Goal: Task Accomplishment & Management: Use online tool/utility

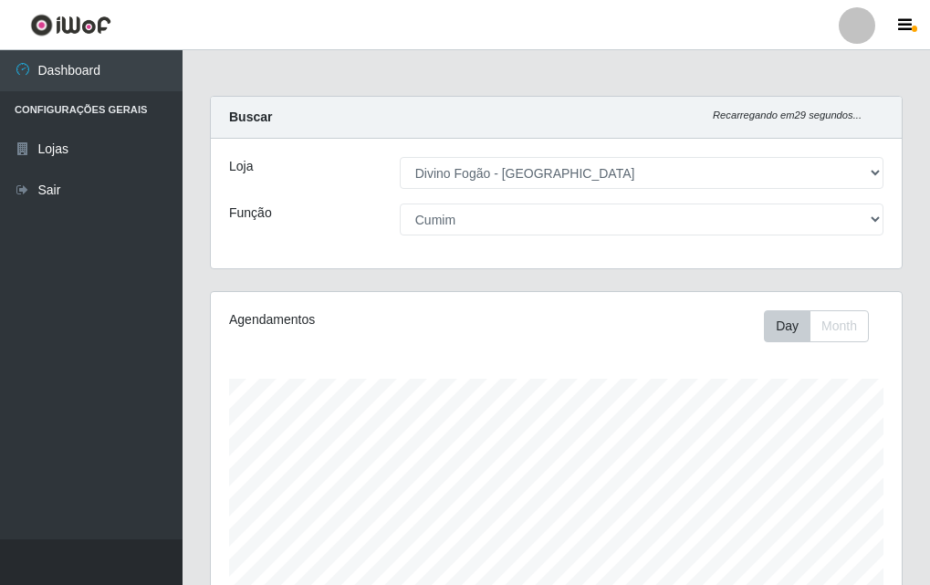
select select "499"
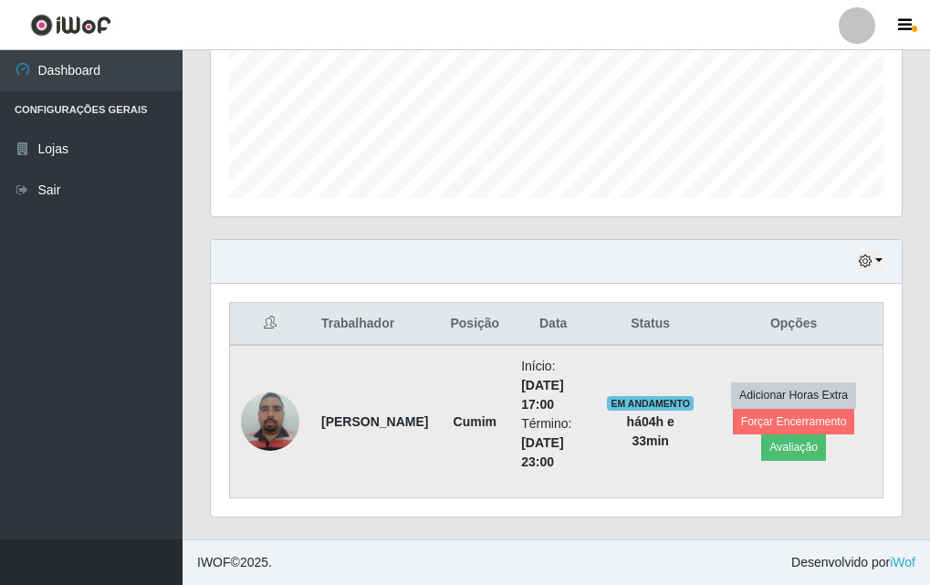
scroll to position [379, 691]
click at [252, 427] on img at bounding box center [270, 422] width 58 height 78
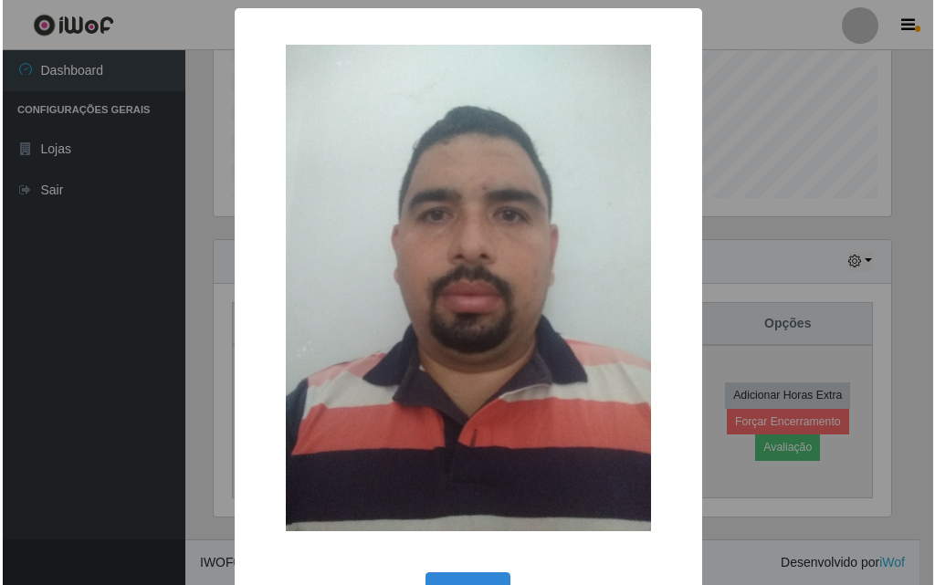
scroll to position [379, 682]
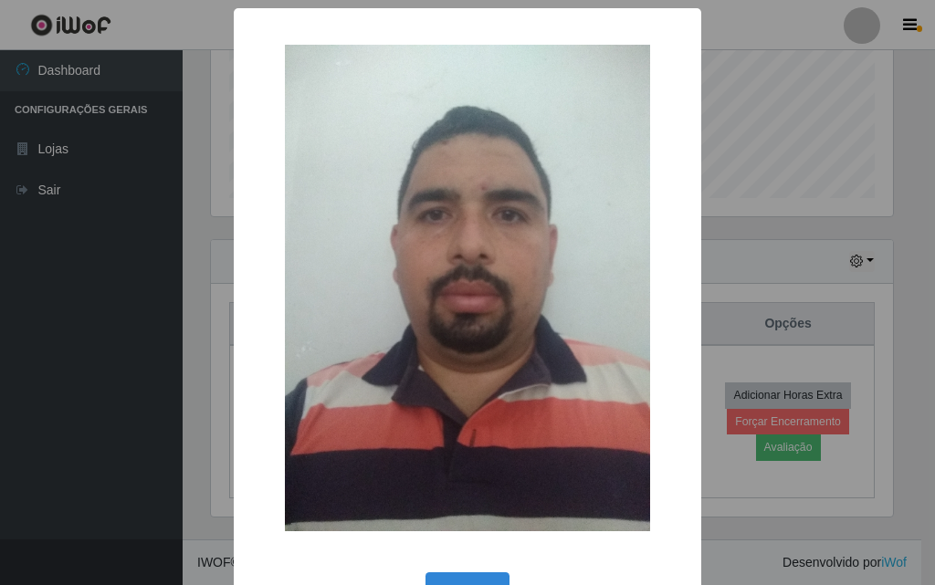
click at [242, 322] on div "× OK Cancel" at bounding box center [467, 323] width 467 height 631
click at [205, 349] on div "× OK Cancel" at bounding box center [467, 292] width 935 height 585
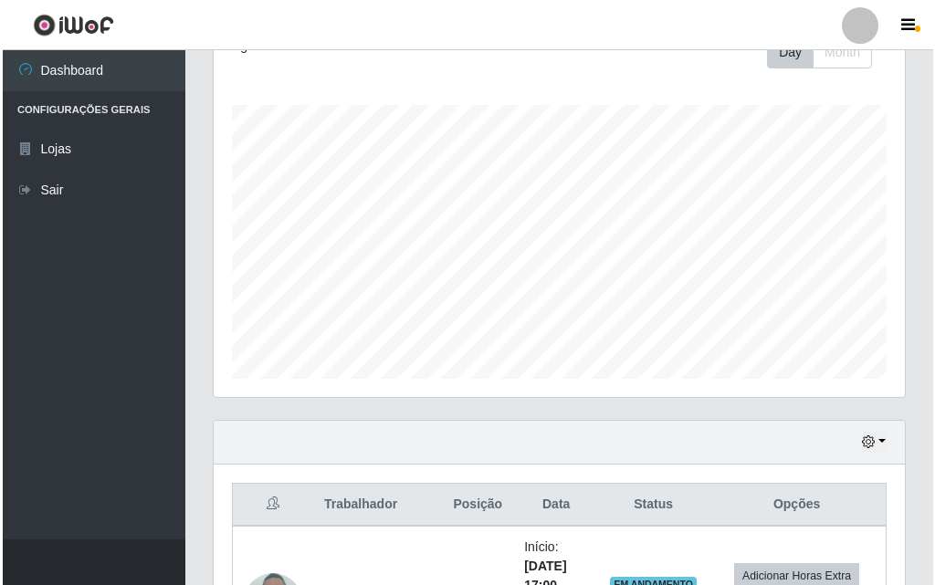
scroll to position [455, 0]
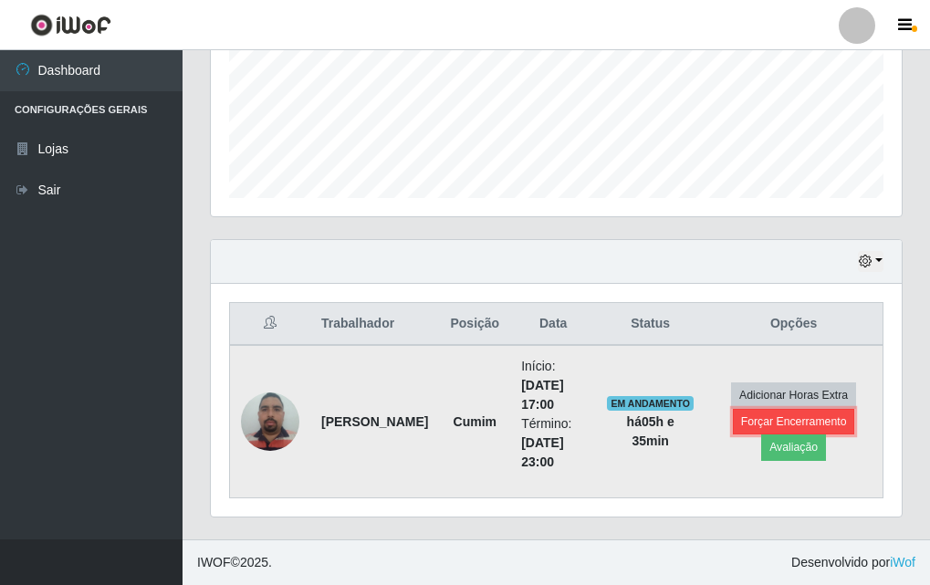
click at [783, 418] on button "Forçar Encerramento" at bounding box center [794, 422] width 122 height 26
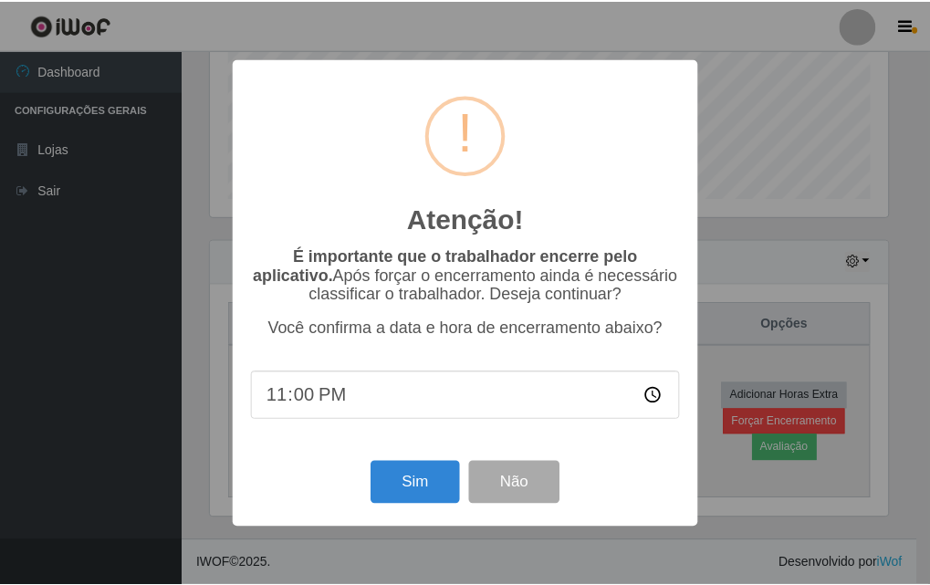
scroll to position [379, 682]
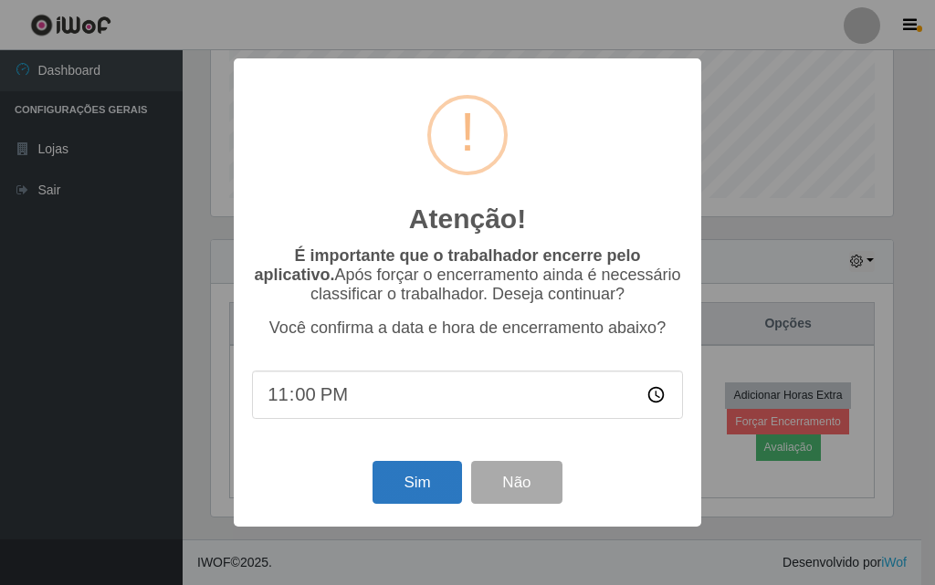
click at [357, 508] on div "Atenção! × É importante que o trabalhador encerre pelo aplicativo. Após forçar …" at bounding box center [467, 292] width 467 height 468
click at [410, 493] on button "Sim" at bounding box center [417, 482] width 89 height 43
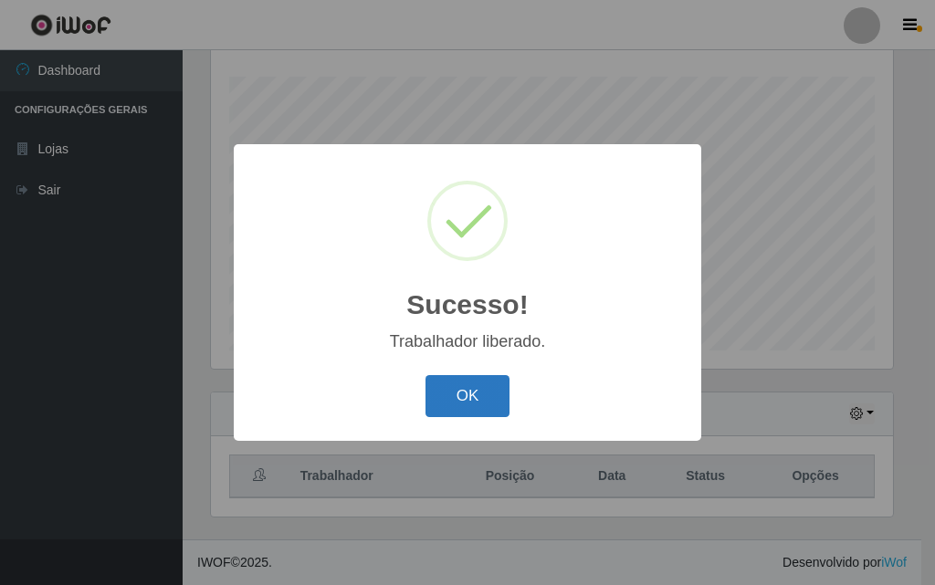
click at [486, 404] on button "OK" at bounding box center [467, 396] width 85 height 43
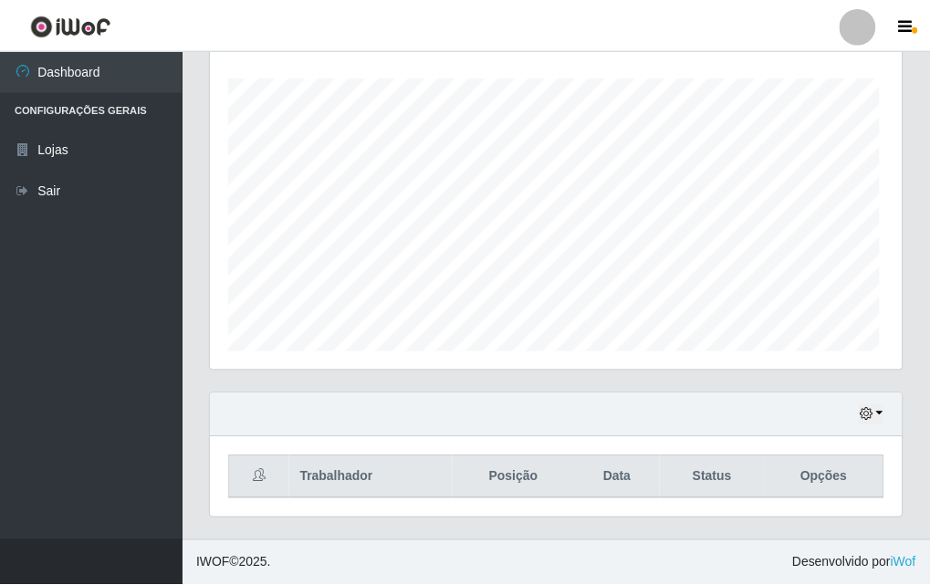
scroll to position [379, 691]
drag, startPoint x: 749, startPoint y: 359, endPoint x: 807, endPoint y: 352, distance: 58.8
click at [750, 358] on div "Agendamentos Day Month 25/08 Agendamentos 12" at bounding box center [556, 179] width 691 height 379
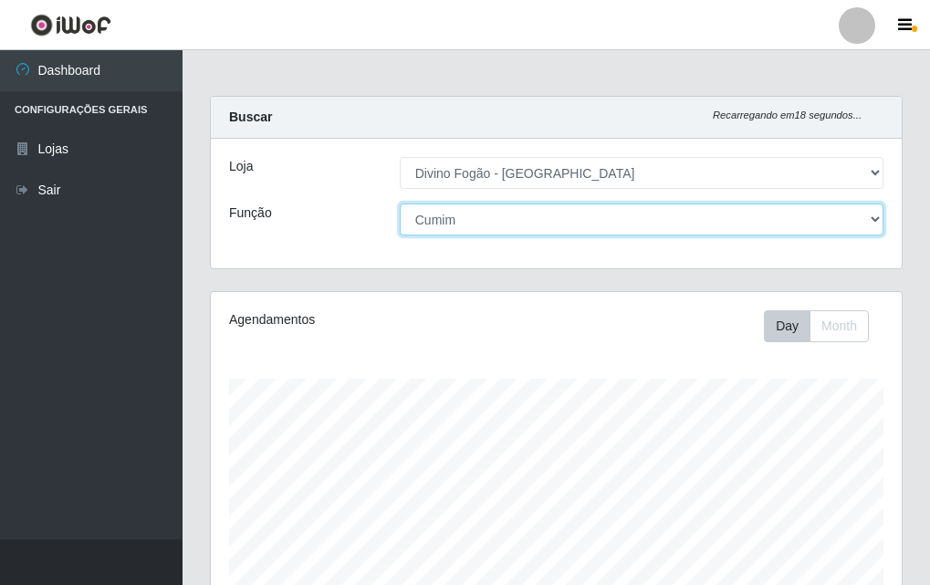
click at [639, 225] on select "[Selecione...] ASG ASG + ASG ++ Auxiliar de Cozinha Auxiliar de Cozinha + Auxil…" at bounding box center [642, 220] width 484 height 32
click at [400, 204] on select "[Selecione...] ASG ASG + ASG ++ Auxiliar de Cozinha Auxiliar de Cozinha + Auxil…" at bounding box center [642, 220] width 484 height 32
click at [595, 224] on select "[Selecione...] ASG ASG + ASG ++ Auxiliar de Cozinha Auxiliar de Cozinha + Auxil…" at bounding box center [642, 220] width 484 height 32
select select "95"
click at [400, 204] on select "[Selecione...] ASG ASG + ASG ++ Auxiliar de Cozinha Auxiliar de Cozinha + Auxil…" at bounding box center [642, 220] width 484 height 32
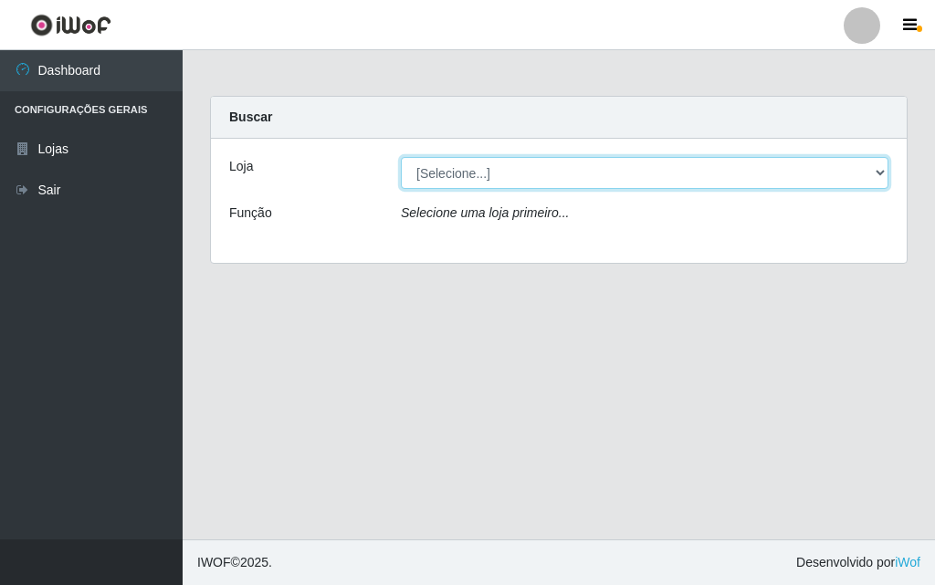
click at [476, 171] on select "[Selecione...] Divino Fogão - Campina Grande" at bounding box center [645, 173] width 488 height 32
select select "499"
click at [401, 157] on select "[Selecione...] Divino Fogão - Campina Grande" at bounding box center [645, 173] width 488 height 32
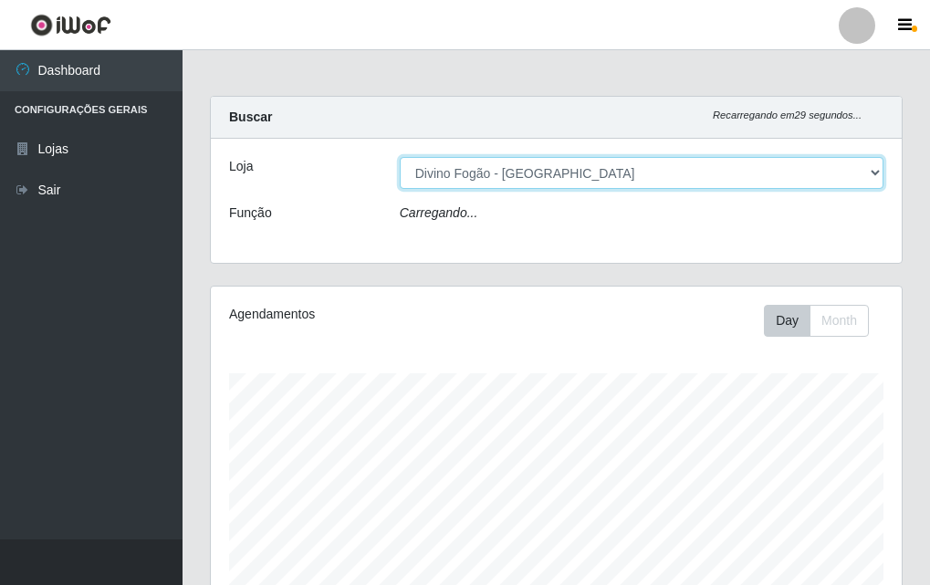
scroll to position [379, 691]
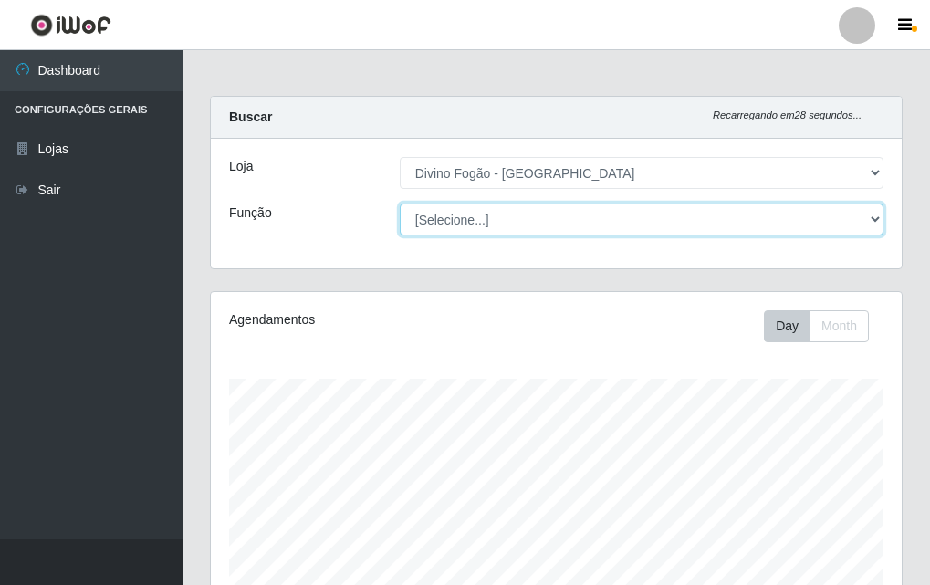
click at [540, 219] on select "[Selecione...] ASG ASG + ASG ++ Auxiliar de Cozinha Auxiliar de Cozinha + Auxil…" at bounding box center [642, 220] width 484 height 32
click at [400, 204] on select "[Selecione...] ASG ASG + ASG ++ Auxiliar de Cozinha Auxiliar de Cozinha + Auxil…" at bounding box center [642, 220] width 484 height 32
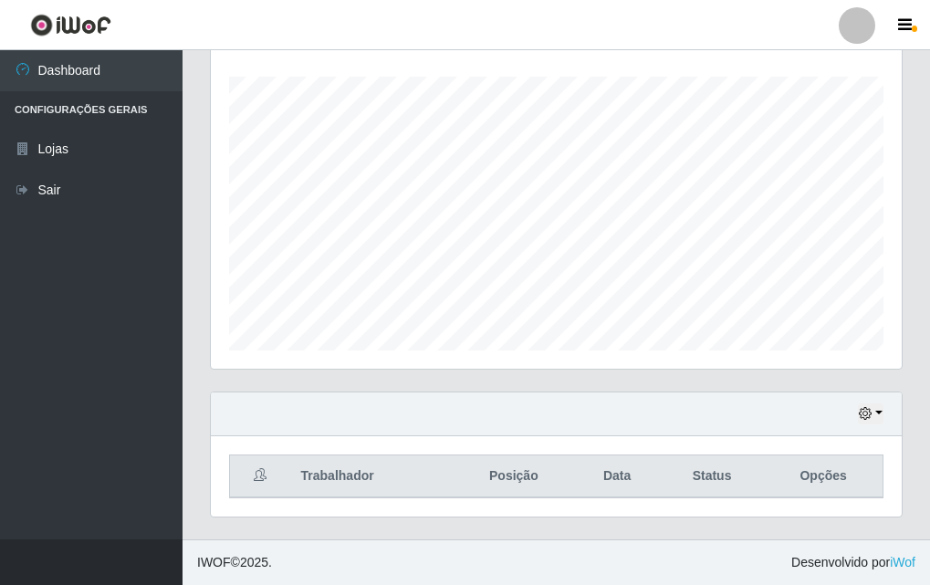
scroll to position [0, 0]
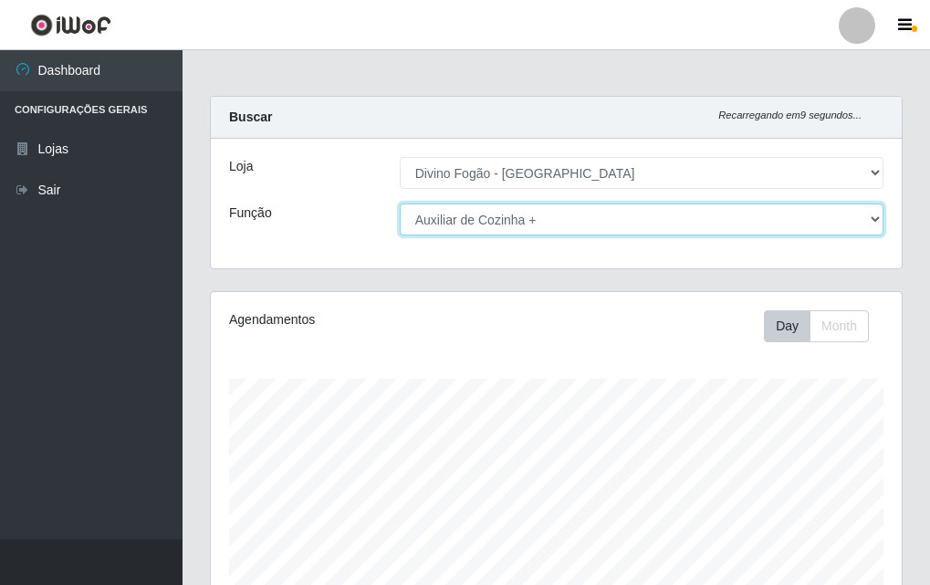
click at [501, 227] on select "[Selecione...] ASG ASG + ASG ++ Auxiliar de Cozinha Auxiliar de Cozinha + Auxil…" at bounding box center [642, 220] width 484 height 32
click at [400, 204] on select "[Selecione...] ASG ASG + ASG ++ Auxiliar de Cozinha Auxiliar de Cozinha + Auxil…" at bounding box center [642, 220] width 484 height 32
click at [476, 218] on select "[Selecione...] ASG ASG + ASG ++ Auxiliar de Cozinha Auxiliar de Cozinha + Auxil…" at bounding box center [642, 220] width 484 height 32
select select "9"
click at [400, 204] on select "[Selecione...] ASG ASG + ASG ++ Auxiliar de Cozinha Auxiliar de Cozinha + Auxil…" at bounding box center [642, 220] width 484 height 32
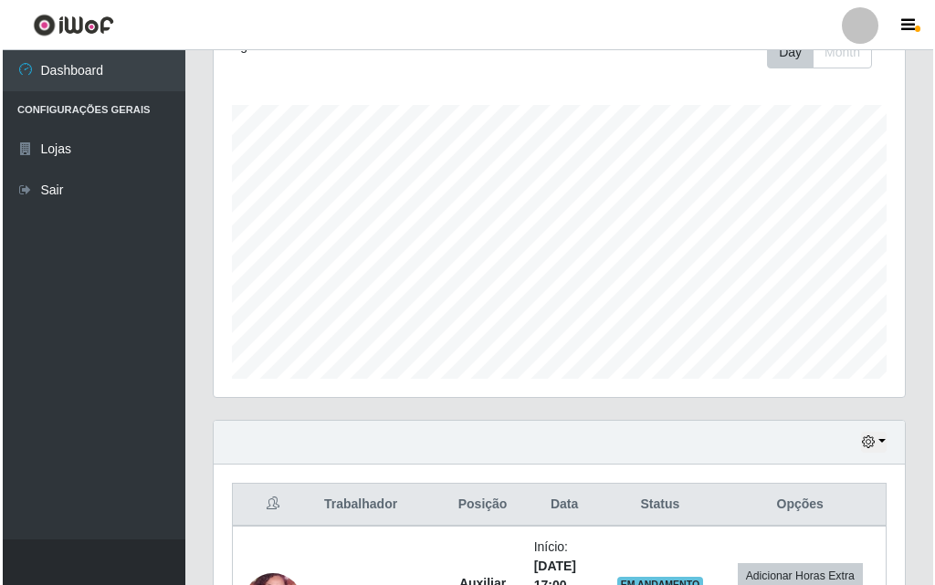
scroll to position [455, 0]
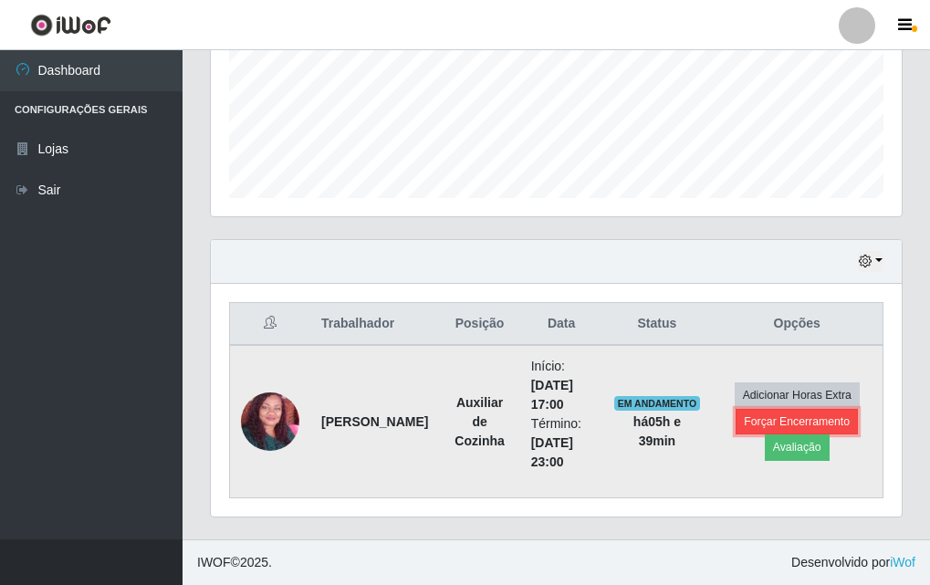
click at [742, 426] on button "Forçar Encerramento" at bounding box center [797, 422] width 122 height 26
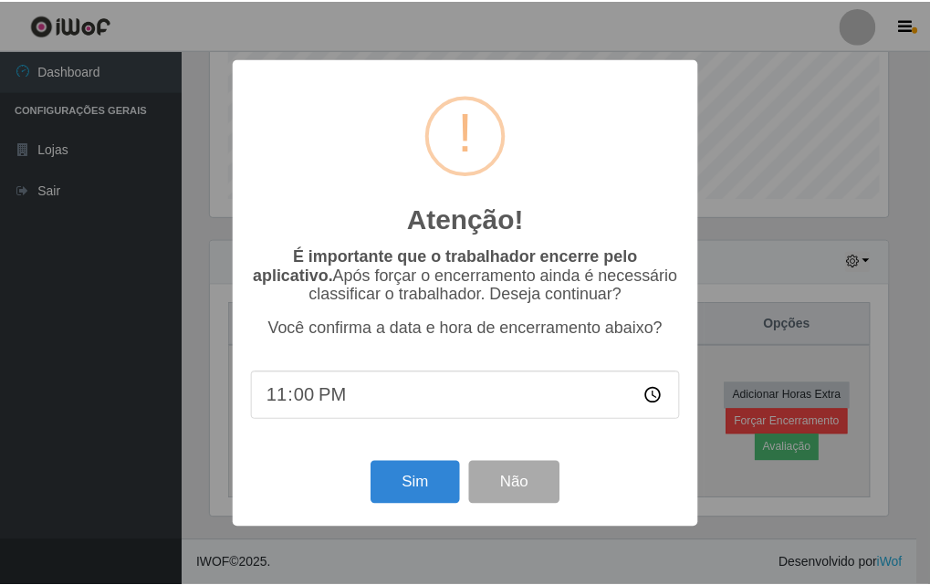
scroll to position [379, 682]
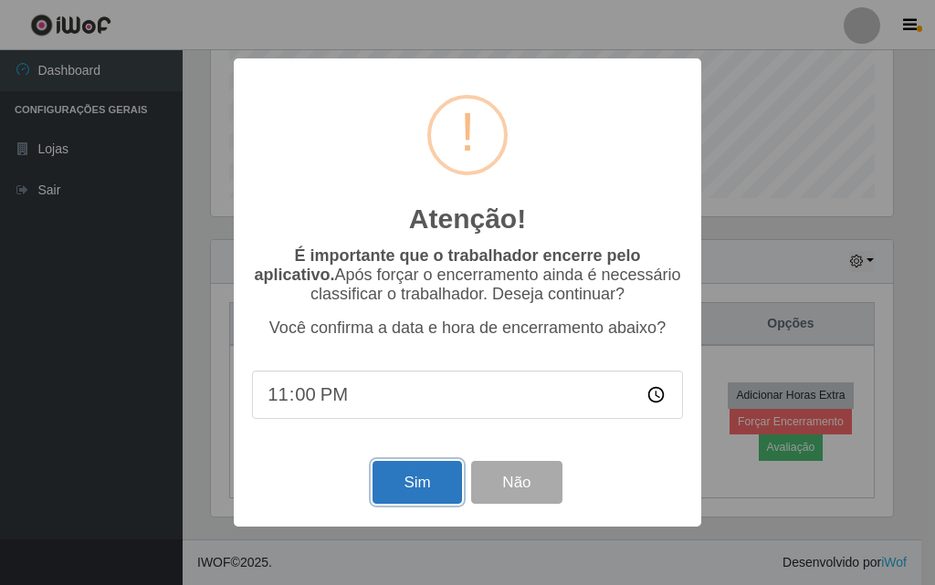
click at [417, 495] on button "Sim" at bounding box center [417, 482] width 89 height 43
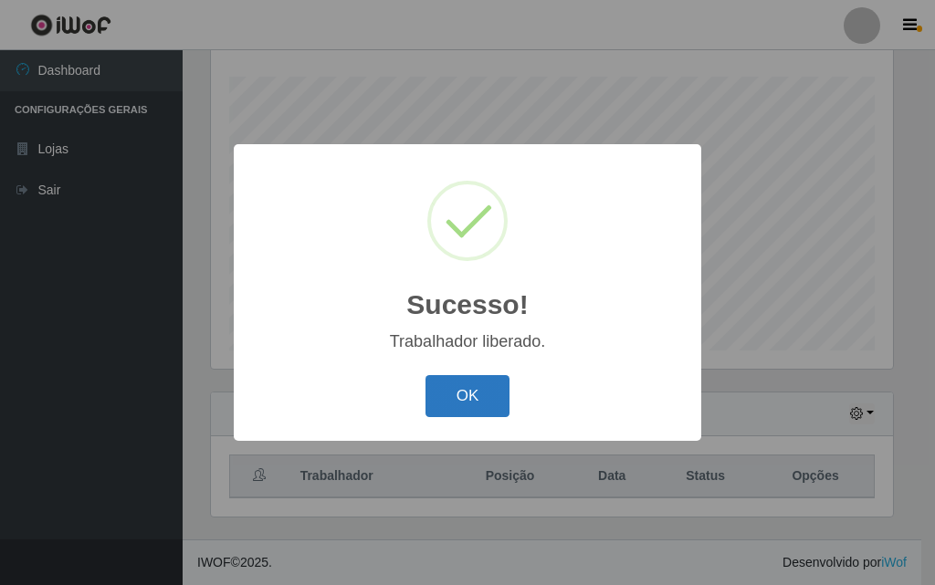
drag, startPoint x: 502, startPoint y: 412, endPoint x: 475, endPoint y: 390, distance: 35.1
click at [494, 407] on div "OK Cancel" at bounding box center [467, 396] width 431 height 52
drag, startPoint x: 592, startPoint y: 374, endPoint x: 430, endPoint y: 392, distance: 162.5
click at [459, 392] on div "Sucesso! × Trabalhador liberado. OK Cancel" at bounding box center [467, 292] width 467 height 296
click at [429, 393] on button "OK" at bounding box center [467, 396] width 85 height 43
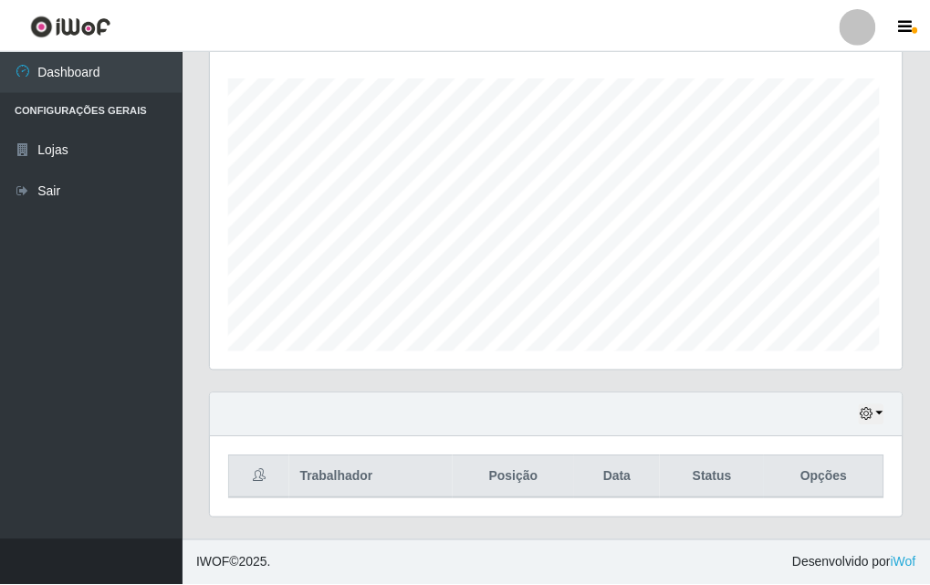
scroll to position [379, 691]
